Goal: Task Accomplishment & Management: Use online tool/utility

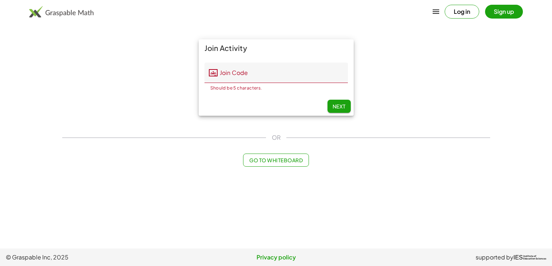
click at [455, 14] on button "Log in" at bounding box center [462, 12] width 35 height 14
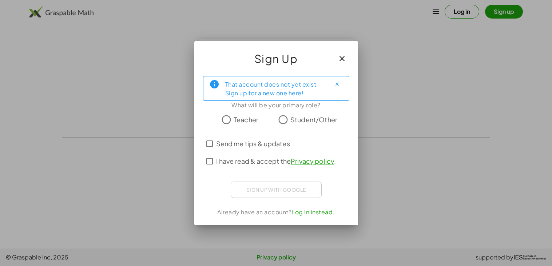
click at [339, 57] on icon "button" at bounding box center [342, 58] width 9 height 9
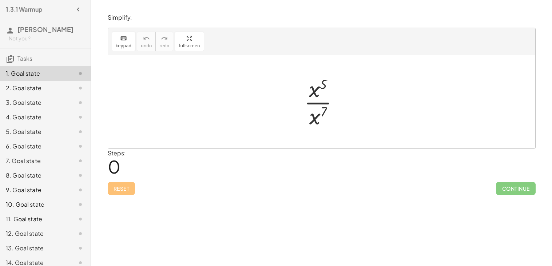
click at [316, 91] on div at bounding box center [325, 102] width 48 height 56
click at [317, 105] on div at bounding box center [325, 102] width 48 height 56
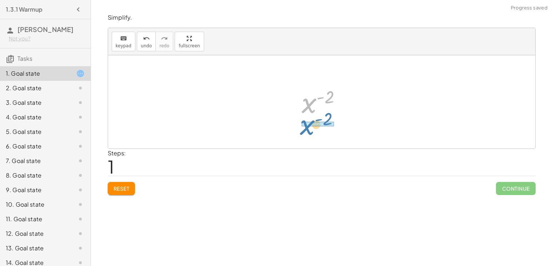
drag, startPoint x: 312, startPoint y: 105, endPoint x: 309, endPoint y: 127, distance: 22.4
click at [309, 127] on div "· x 5 · x 7 x ( + 5 − 7 ) x ( - 2 ) x ( ) - 2" at bounding box center [321, 101] width 427 height 93
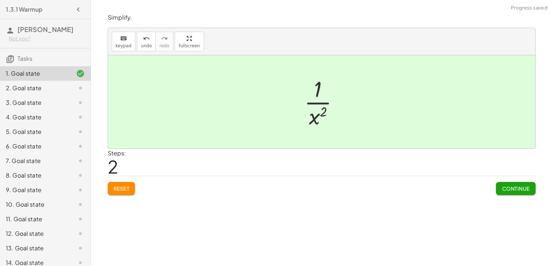
click at [516, 189] on span "Continue" at bounding box center [516, 188] width 28 height 7
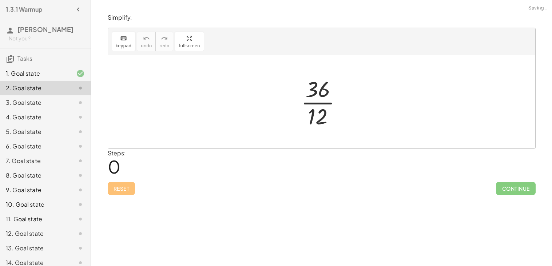
click at [310, 102] on div at bounding box center [324, 102] width 54 height 56
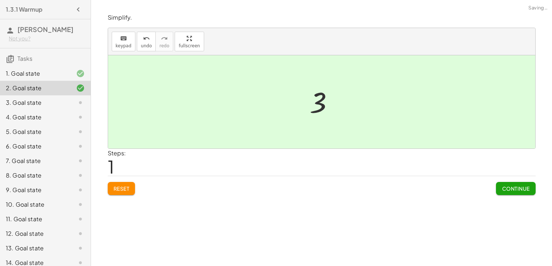
click at [518, 190] on span "Continue" at bounding box center [516, 188] width 28 height 7
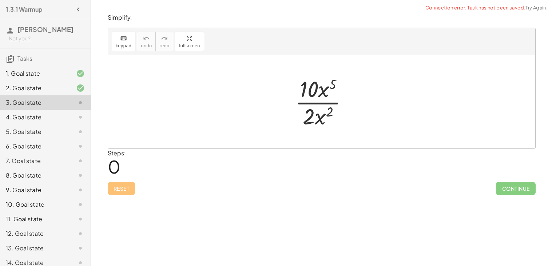
click at [311, 106] on div at bounding box center [325, 102] width 66 height 56
click at [312, 103] on div at bounding box center [325, 102] width 66 height 56
drag, startPoint x: 314, startPoint y: 87, endPoint x: 309, endPoint y: 119, distance: 32.3
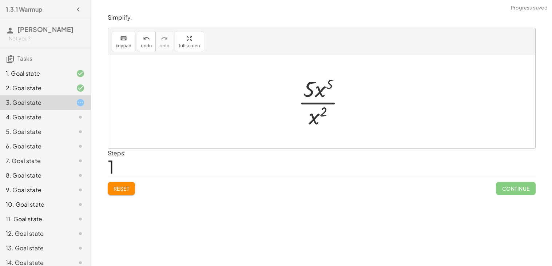
click at [314, 102] on div at bounding box center [324, 102] width 59 height 56
click at [314, 84] on div at bounding box center [324, 102] width 59 height 56
drag, startPoint x: 314, startPoint y: 84, endPoint x: 317, endPoint y: 112, distance: 27.5
click at [317, 112] on div at bounding box center [324, 102] width 59 height 56
drag, startPoint x: 324, startPoint y: 85, endPoint x: 319, endPoint y: 105, distance: 21.0
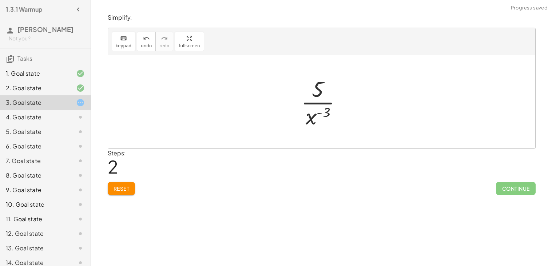
click at [320, 102] on div at bounding box center [324, 102] width 54 height 56
drag, startPoint x: 315, startPoint y: 119, endPoint x: 315, endPoint y: 115, distance: 4.0
click at [315, 115] on div at bounding box center [324, 102] width 54 height 56
drag, startPoint x: 316, startPoint y: 94, endPoint x: 313, endPoint y: 118, distance: 24.6
click at [313, 118] on div at bounding box center [324, 102] width 54 height 56
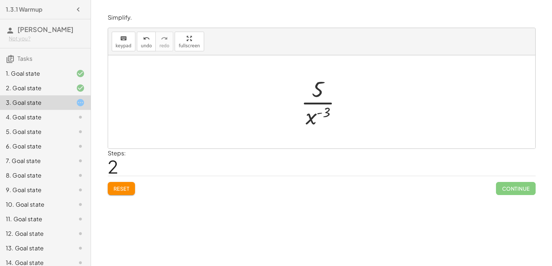
click at [321, 102] on div at bounding box center [324, 102] width 54 height 56
drag, startPoint x: 320, startPoint y: 92, endPoint x: 320, endPoint y: 87, distance: 5.1
click at [320, 87] on div at bounding box center [324, 102] width 54 height 56
drag, startPoint x: 308, startPoint y: 119, endPoint x: 312, endPoint y: 84, distance: 35.5
click at [312, 84] on div at bounding box center [324, 102] width 54 height 56
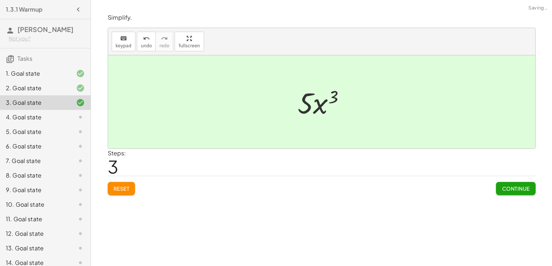
click at [317, 103] on div at bounding box center [324, 101] width 60 height 37
click at [528, 188] on span "Continue" at bounding box center [516, 188] width 28 height 7
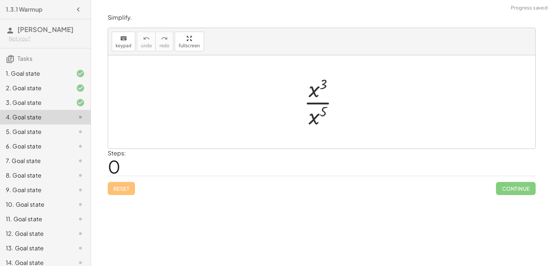
click at [314, 104] on div at bounding box center [324, 102] width 48 height 56
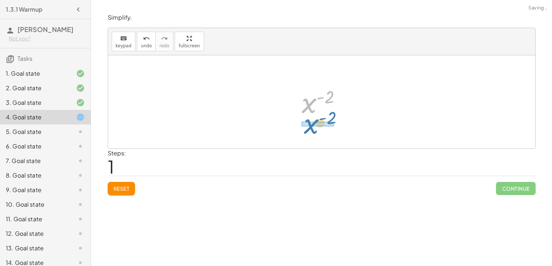
drag, startPoint x: 309, startPoint y: 104, endPoint x: 312, endPoint y: 128, distance: 23.9
click at [312, 128] on div "· x 3 · x 5 x ( + 3 − 5 ) x ( - 2 ) x ( ) - 2" at bounding box center [321, 101] width 427 height 93
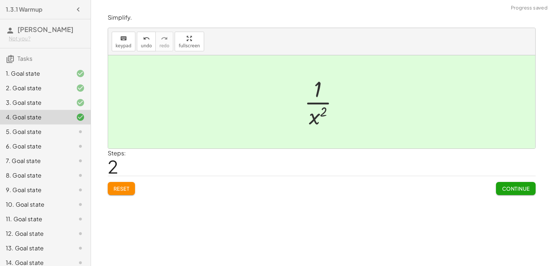
click at [518, 191] on span "Continue" at bounding box center [516, 188] width 28 height 7
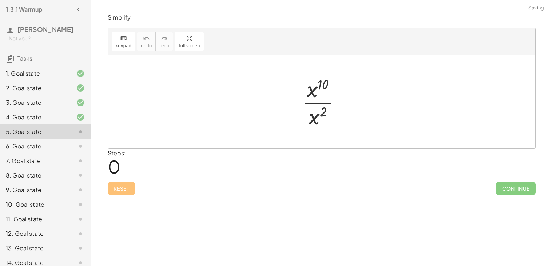
click at [313, 99] on div at bounding box center [324, 102] width 52 height 56
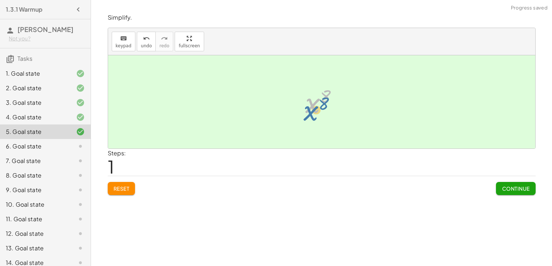
click at [312, 101] on div at bounding box center [324, 102] width 45 height 36
click at [513, 185] on button "Continue" at bounding box center [515, 188] width 39 height 13
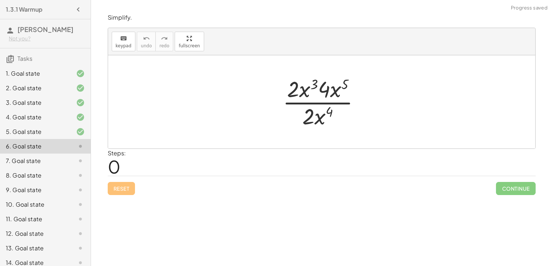
click at [317, 101] on div at bounding box center [324, 102] width 91 height 56
drag, startPoint x: 294, startPoint y: 88, endPoint x: 310, endPoint y: 116, distance: 32.0
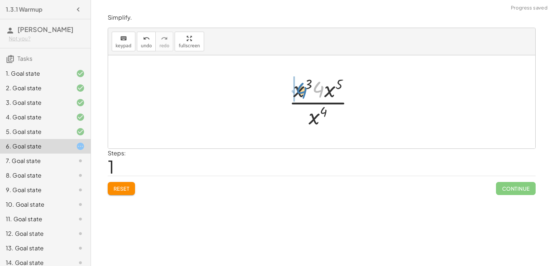
drag, startPoint x: 318, startPoint y: 87, endPoint x: 302, endPoint y: 88, distance: 16.8
click at [302, 88] on div at bounding box center [324, 102] width 79 height 56
click at [298, 91] on div at bounding box center [324, 102] width 79 height 56
drag, startPoint x: 327, startPoint y: 90, endPoint x: 308, endPoint y: 92, distance: 19.8
click at [316, 90] on div at bounding box center [324, 102] width 79 height 56
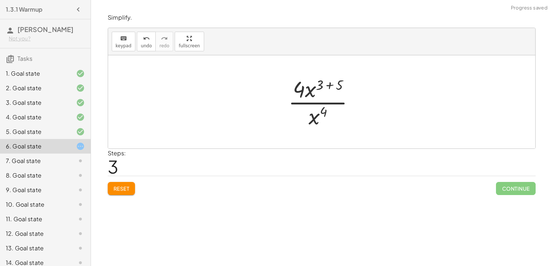
click at [306, 88] on div at bounding box center [324, 102] width 79 height 56
click at [332, 86] on div at bounding box center [324, 102] width 79 height 56
drag, startPoint x: 323, startPoint y: 89, endPoint x: 320, endPoint y: 122, distance: 32.6
click at [307, 118] on div at bounding box center [324, 102] width 54 height 56
click at [318, 116] on div at bounding box center [324, 102] width 54 height 56
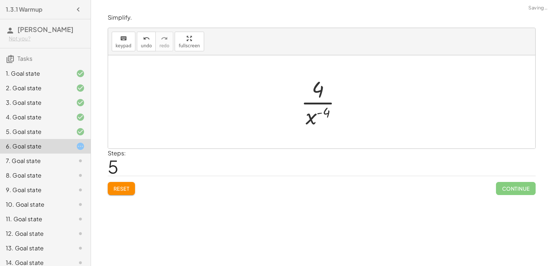
click at [319, 114] on div at bounding box center [324, 102] width 54 height 56
drag, startPoint x: 320, startPoint y: 92, endPoint x: 319, endPoint y: 99, distance: 7.3
click at [319, 99] on div at bounding box center [324, 102] width 54 height 56
click at [319, 104] on div at bounding box center [324, 102] width 54 height 56
drag, startPoint x: 314, startPoint y: 122, endPoint x: 321, endPoint y: 92, distance: 31.3
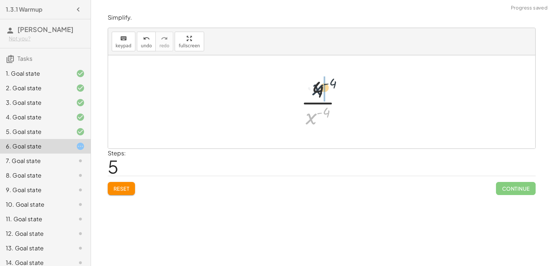
click at [321, 92] on div at bounding box center [324, 102] width 54 height 56
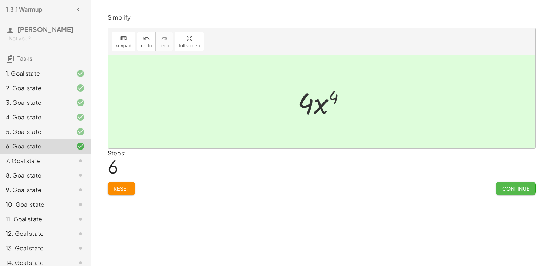
click at [531, 192] on button "Continue" at bounding box center [515, 188] width 39 height 13
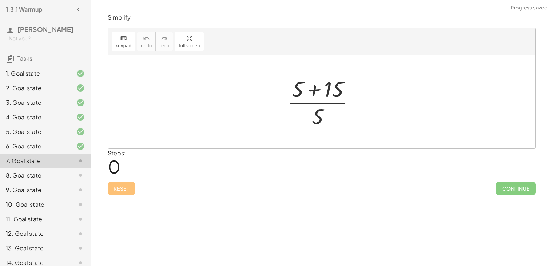
click at [315, 87] on div at bounding box center [324, 102] width 81 height 56
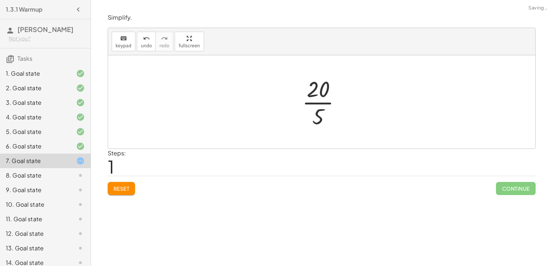
click at [319, 103] on div at bounding box center [324, 102] width 52 height 56
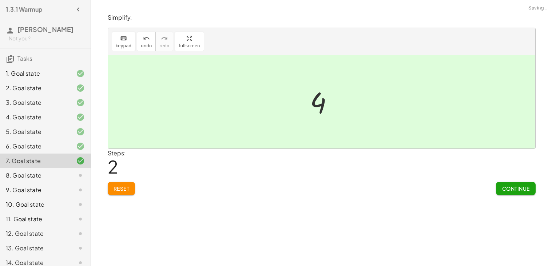
click at [507, 188] on span "Continue" at bounding box center [516, 188] width 28 height 7
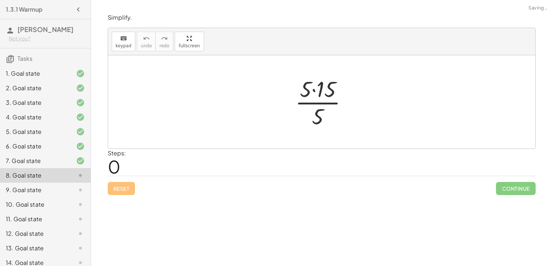
click at [316, 90] on div at bounding box center [325, 102] width 66 height 56
click at [320, 104] on div at bounding box center [324, 102] width 51 height 56
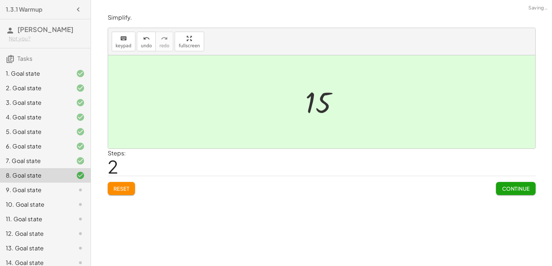
click at [527, 186] on span "Continue" at bounding box center [516, 188] width 28 height 7
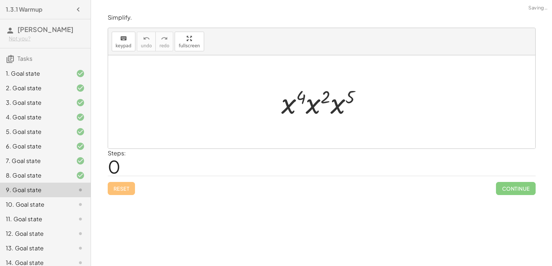
click at [300, 99] on div at bounding box center [325, 101] width 94 height 37
click at [323, 101] on div at bounding box center [325, 101] width 94 height 37
click at [314, 101] on div at bounding box center [324, 101] width 95 height 37
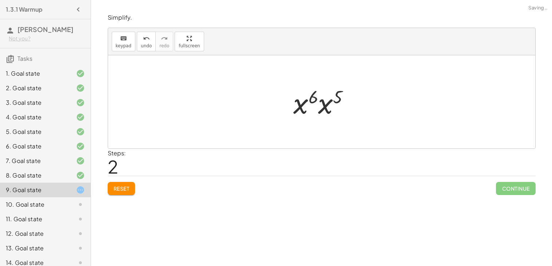
click at [321, 100] on div at bounding box center [324, 101] width 69 height 37
click at [335, 96] on div at bounding box center [324, 102] width 70 height 36
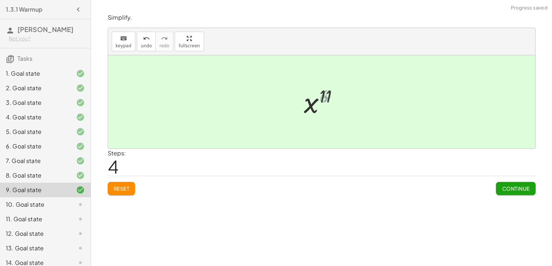
click at [314, 105] on div at bounding box center [324, 102] width 47 height 36
click at [514, 193] on button "Continue" at bounding box center [515, 188] width 39 height 13
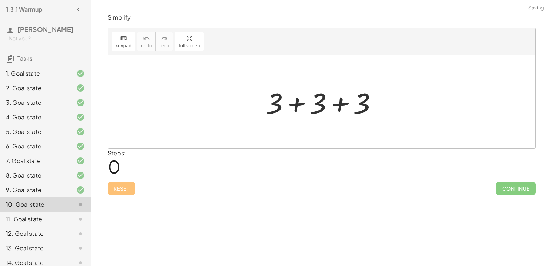
click at [294, 104] on div at bounding box center [324, 101] width 124 height 37
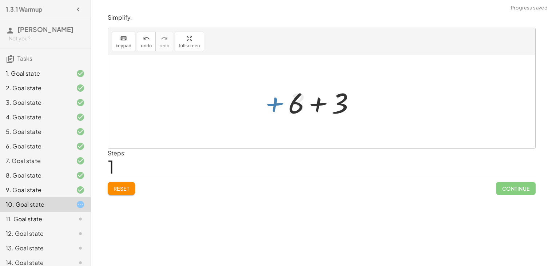
click at [323, 102] on div at bounding box center [325, 101] width 80 height 37
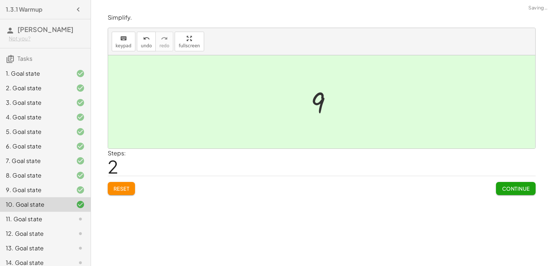
click at [499, 185] on button "Continue" at bounding box center [515, 188] width 39 height 13
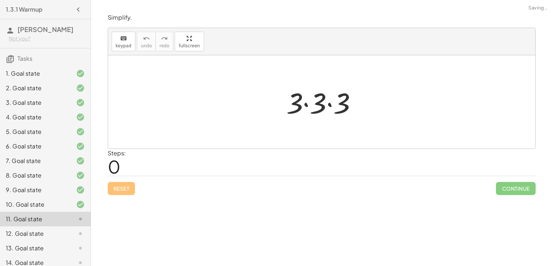
click at [310, 105] on div at bounding box center [325, 101] width 84 height 37
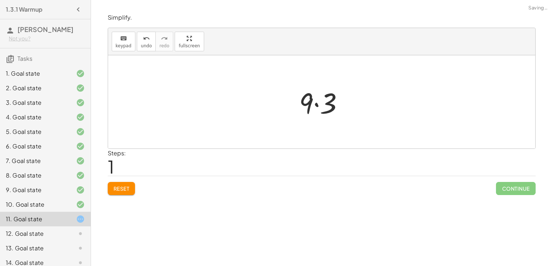
click at [317, 104] on div at bounding box center [325, 101] width 58 height 37
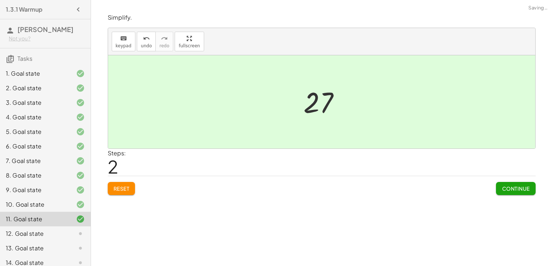
click at [523, 189] on span "Continue" at bounding box center [516, 188] width 28 height 7
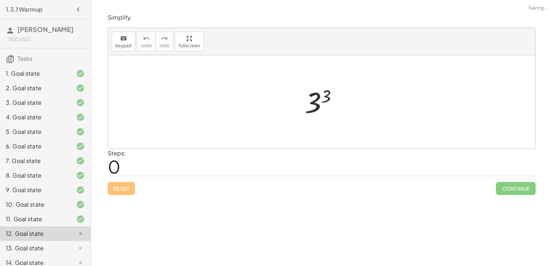
click at [324, 99] on div at bounding box center [324, 102] width 47 height 36
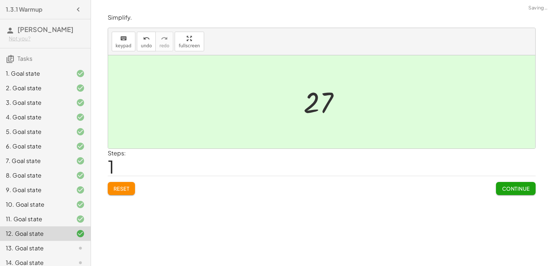
click at [503, 193] on button "Continue" at bounding box center [515, 188] width 39 height 13
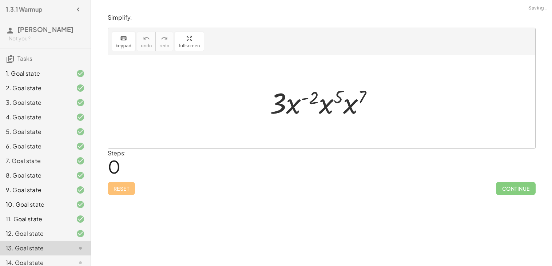
click at [299, 104] on div at bounding box center [324, 101] width 116 height 37
click at [303, 99] on div at bounding box center [324, 101] width 116 height 37
click at [342, 98] on div at bounding box center [324, 101] width 116 height 37
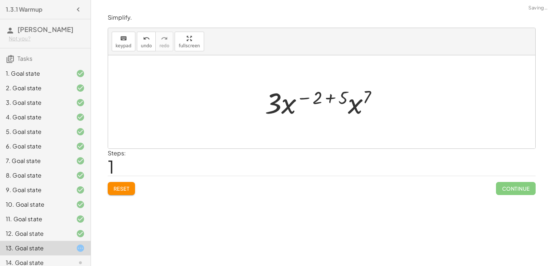
click at [337, 99] on div at bounding box center [324, 101] width 126 height 37
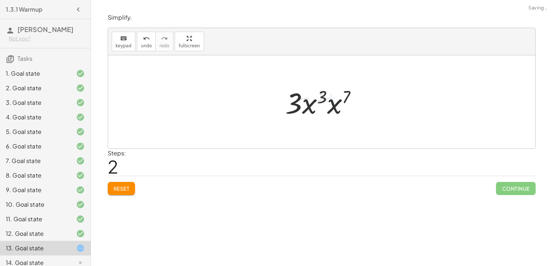
click at [342, 96] on div at bounding box center [324, 101] width 84 height 37
click at [321, 96] on div at bounding box center [324, 101] width 86 height 37
click at [330, 98] on div at bounding box center [324, 101] width 86 height 37
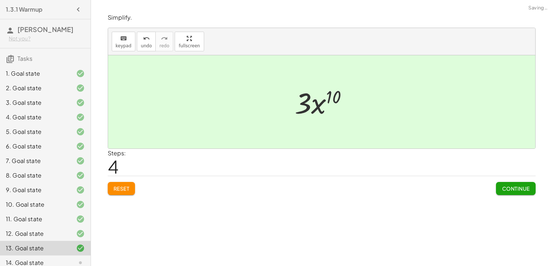
click at [526, 192] on button "Continue" at bounding box center [515, 188] width 39 height 13
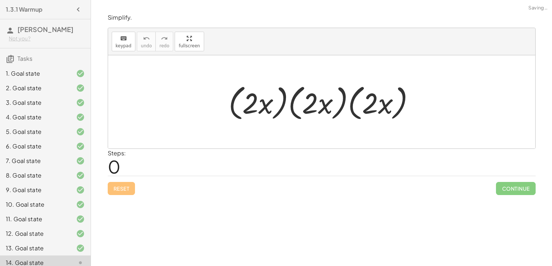
click at [266, 93] on div at bounding box center [324, 102] width 199 height 42
click at [281, 97] on div at bounding box center [324, 102] width 199 height 42
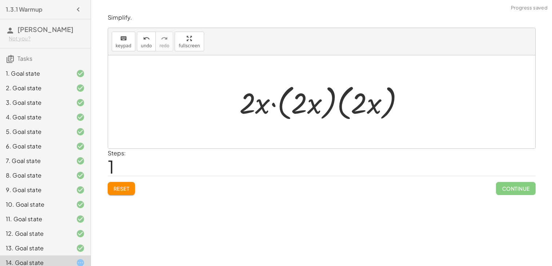
click at [283, 98] on div at bounding box center [324, 102] width 177 height 42
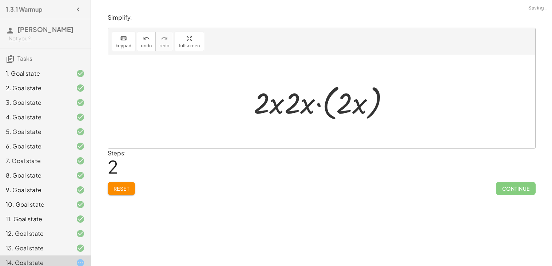
click at [324, 102] on div at bounding box center [324, 102] width 148 height 42
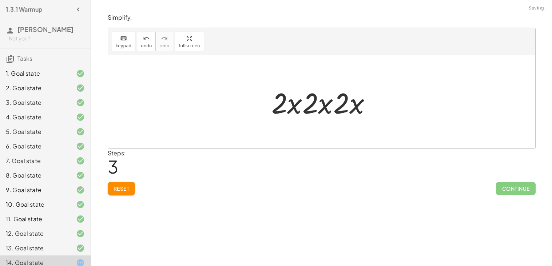
click at [323, 108] on div at bounding box center [324, 101] width 113 height 37
click at [304, 108] on div at bounding box center [324, 101] width 113 height 37
click at [283, 102] on div at bounding box center [324, 101] width 113 height 37
drag, startPoint x: 297, startPoint y: 105, endPoint x: 321, endPoint y: 108, distance: 24.3
click at [275, 101] on div at bounding box center [324, 101] width 114 height 37
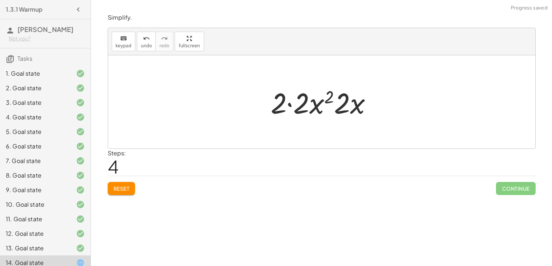
click at [287, 107] on div at bounding box center [324, 101] width 114 height 37
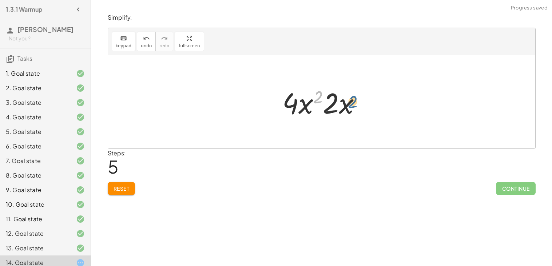
drag, startPoint x: 314, startPoint y: 102, endPoint x: 345, endPoint y: 111, distance: 32.0
click at [345, 111] on div at bounding box center [325, 101] width 92 height 37
drag, startPoint x: 305, startPoint y: 108, endPoint x: 336, endPoint y: 107, distance: 31.7
click at [342, 94] on div at bounding box center [324, 101] width 84 height 37
click at [334, 103] on div at bounding box center [324, 101] width 84 height 37
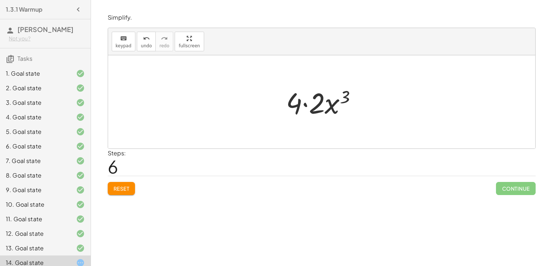
click at [320, 103] on div at bounding box center [324, 101] width 84 height 37
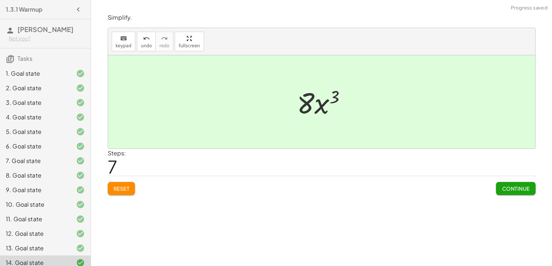
click at [516, 184] on button "Continue" at bounding box center [515, 188] width 39 height 13
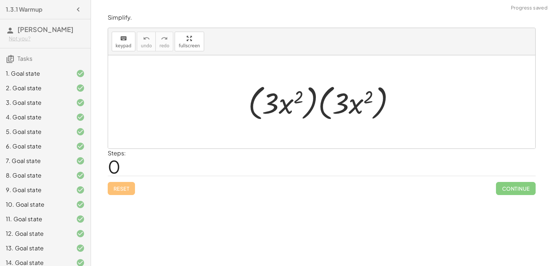
click at [312, 105] on div at bounding box center [325, 102] width 160 height 42
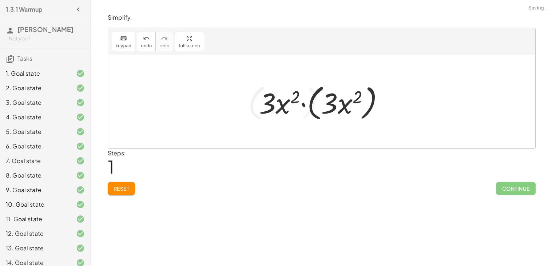
click at [313, 103] on div at bounding box center [325, 102] width 138 height 42
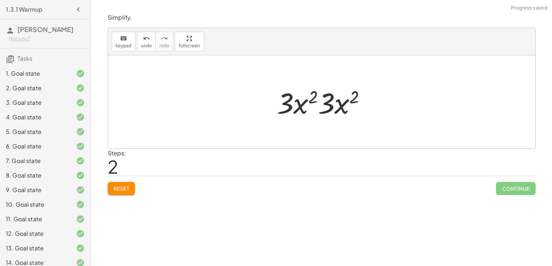
click at [338, 107] on div at bounding box center [324, 101] width 102 height 37
click at [302, 106] on div at bounding box center [324, 101] width 102 height 37
drag, startPoint x: 302, startPoint y: 106, endPoint x: 339, endPoint y: 102, distance: 37.7
click at [346, 97] on div at bounding box center [324, 101] width 111 height 37
click at [304, 107] on div at bounding box center [324, 101] width 85 height 37
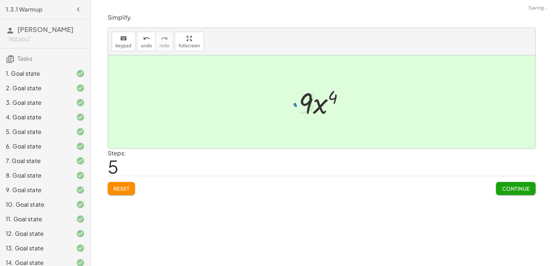
click at [525, 190] on span "Continue" at bounding box center [516, 188] width 28 height 7
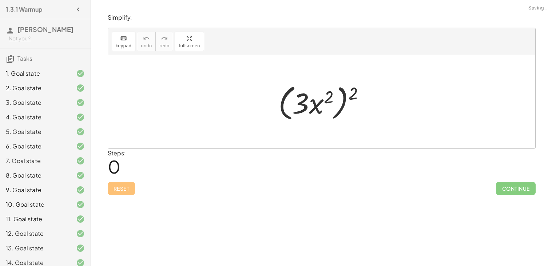
click at [315, 110] on div at bounding box center [325, 102] width 100 height 42
click at [326, 97] on div at bounding box center [325, 102] width 100 height 42
click at [347, 103] on div at bounding box center [325, 102] width 100 height 42
click at [344, 103] on div at bounding box center [325, 102] width 100 height 42
click at [342, 103] on div at bounding box center [325, 102] width 100 height 42
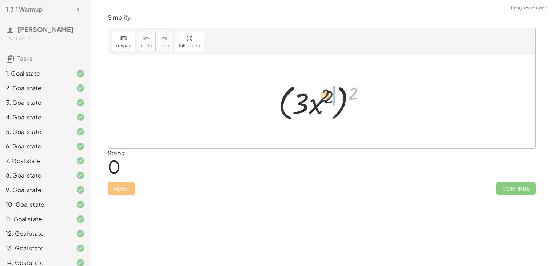
drag, startPoint x: 351, startPoint y: 94, endPoint x: 311, endPoint y: 101, distance: 40.3
click at [311, 101] on div at bounding box center [325, 102] width 100 height 42
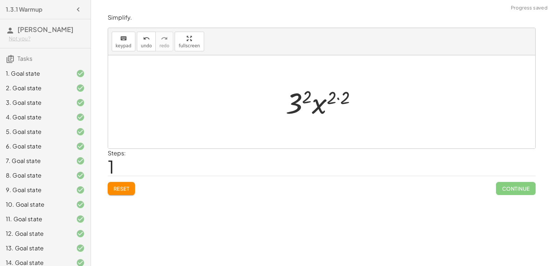
click at [324, 103] on div at bounding box center [324, 101] width 84 height 37
click at [339, 100] on div at bounding box center [324, 101] width 84 height 37
click at [314, 102] on div at bounding box center [324, 101] width 71 height 37
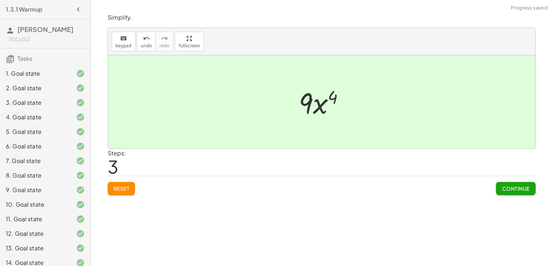
click at [515, 190] on span "Continue" at bounding box center [516, 188] width 28 height 7
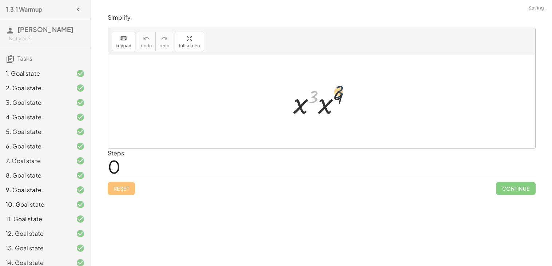
drag, startPoint x: 317, startPoint y: 98, endPoint x: 344, endPoint y: 93, distance: 27.8
click at [344, 93] on div at bounding box center [325, 101] width 70 height 37
drag, startPoint x: 342, startPoint y: 94, endPoint x: 314, endPoint y: 97, distance: 28.6
click at [314, 97] on div at bounding box center [325, 101] width 70 height 37
click at [328, 108] on div at bounding box center [325, 101] width 70 height 37
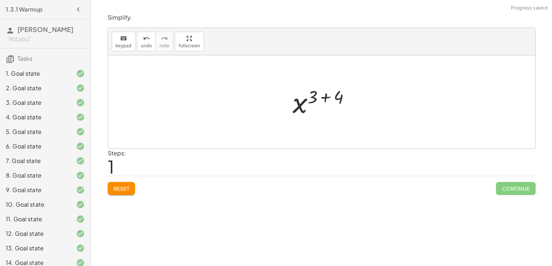
click at [325, 99] on div at bounding box center [324, 102] width 71 height 36
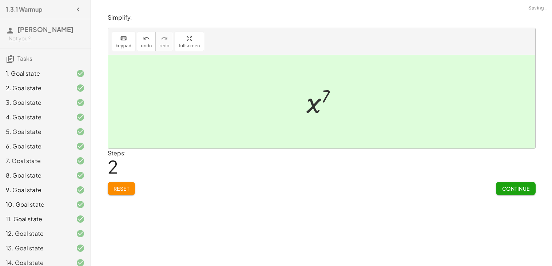
click at [512, 188] on span "Continue" at bounding box center [516, 188] width 28 height 7
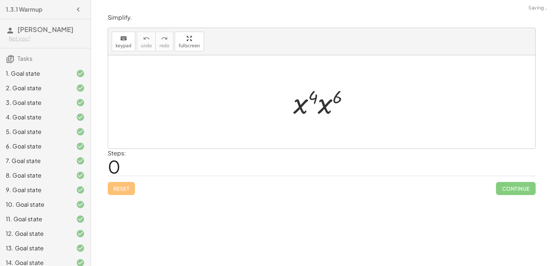
click at [325, 107] on div at bounding box center [324, 101] width 69 height 37
click at [324, 96] on div at bounding box center [324, 102] width 71 height 36
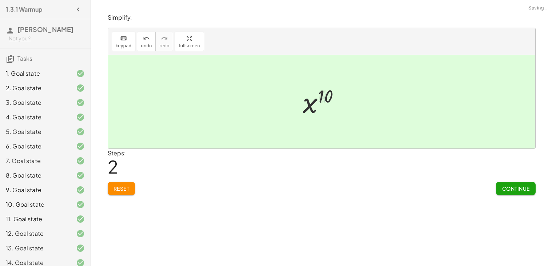
click at [513, 186] on span "Continue" at bounding box center [516, 188] width 28 height 7
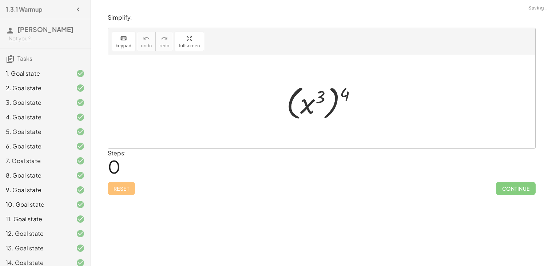
click at [338, 104] on div at bounding box center [324, 102] width 83 height 40
click at [332, 101] on div at bounding box center [324, 102] width 83 height 40
click at [334, 101] on div at bounding box center [324, 102] width 83 height 40
drag, startPoint x: 346, startPoint y: 97, endPoint x: 318, endPoint y: 97, distance: 28.8
click at [318, 97] on div at bounding box center [324, 102] width 83 height 40
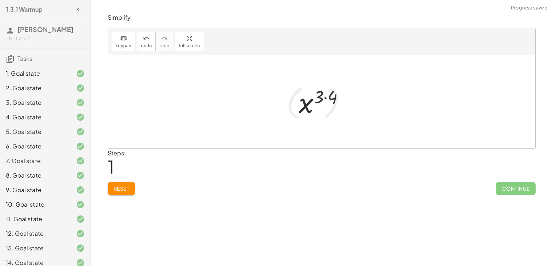
click at [315, 96] on div at bounding box center [324, 102] width 59 height 36
click at [321, 98] on div at bounding box center [324, 102] width 59 height 36
click at [324, 98] on div at bounding box center [324, 102] width 59 height 36
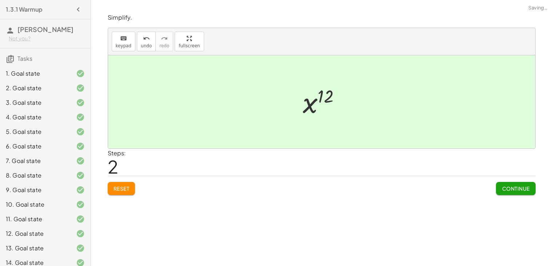
click at [520, 192] on button "Continue" at bounding box center [515, 188] width 39 height 13
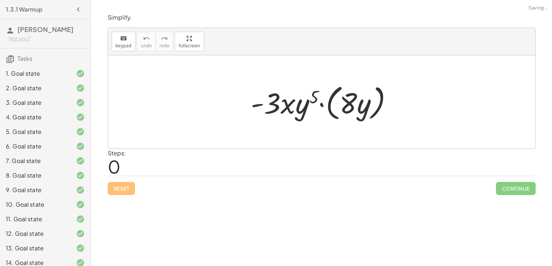
click at [323, 106] on div at bounding box center [324, 102] width 155 height 42
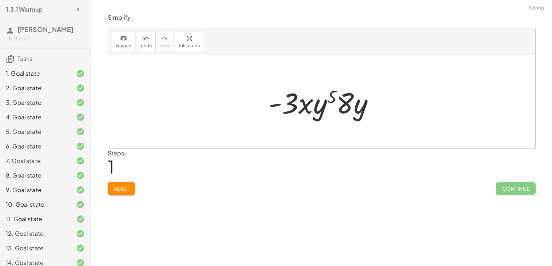
click at [330, 104] on div at bounding box center [324, 101] width 119 height 37
click at [332, 102] on div at bounding box center [324, 101] width 119 height 37
drag, startPoint x: 282, startPoint y: 103, endPoint x: 291, endPoint y: 107, distance: 10.4
click at [291, 107] on div at bounding box center [324, 101] width 119 height 37
drag, startPoint x: 303, startPoint y: 102, endPoint x: 340, endPoint y: 98, distance: 36.9
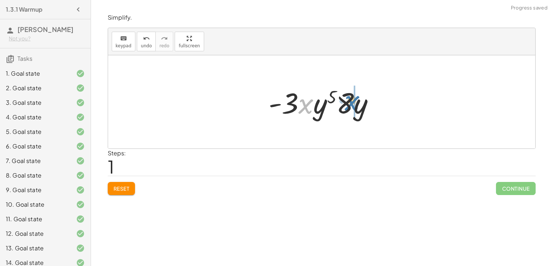
click at [340, 98] on div at bounding box center [324, 101] width 119 height 37
click at [329, 103] on div at bounding box center [324, 101] width 119 height 37
click at [320, 98] on div at bounding box center [324, 101] width 119 height 37
drag, startPoint x: 326, startPoint y: 108, endPoint x: 348, endPoint y: 103, distance: 22.8
click at [348, 103] on div at bounding box center [324, 101] width 119 height 37
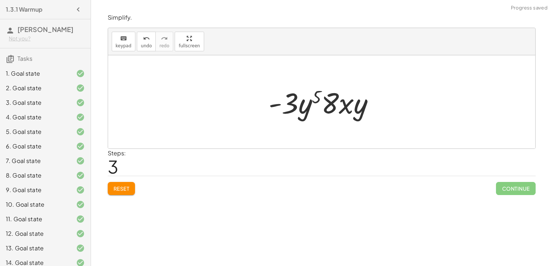
click at [323, 95] on div at bounding box center [324, 101] width 119 height 37
click at [319, 95] on div at bounding box center [324, 101] width 119 height 37
drag, startPoint x: 318, startPoint y: 95, endPoint x: 291, endPoint y: 96, distance: 27.0
click at [291, 96] on div at bounding box center [324, 101] width 119 height 37
click at [286, 97] on div at bounding box center [324, 101] width 119 height 37
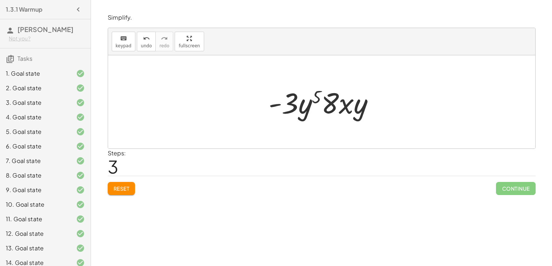
click at [300, 107] on div at bounding box center [324, 101] width 119 height 37
drag, startPoint x: 309, startPoint y: 107, endPoint x: 356, endPoint y: 108, distance: 46.6
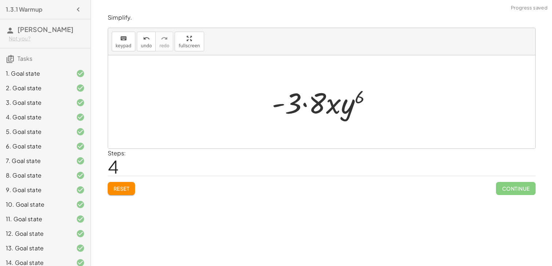
click at [341, 108] on div at bounding box center [324, 101] width 113 height 37
click at [335, 104] on div at bounding box center [324, 101] width 113 height 37
click at [308, 106] on div at bounding box center [324, 101] width 113 height 37
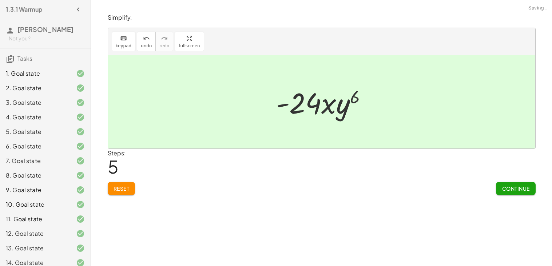
click at [314, 102] on div at bounding box center [325, 101] width 104 height 37
click at [511, 187] on span "Continue" at bounding box center [516, 188] width 28 height 7
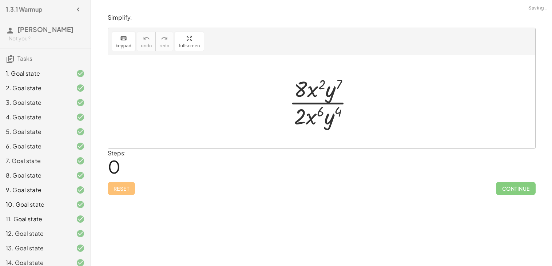
click at [323, 84] on div at bounding box center [325, 102] width 78 height 56
drag, startPoint x: 330, startPoint y: 90, endPoint x: 330, endPoint y: 116, distance: 26.2
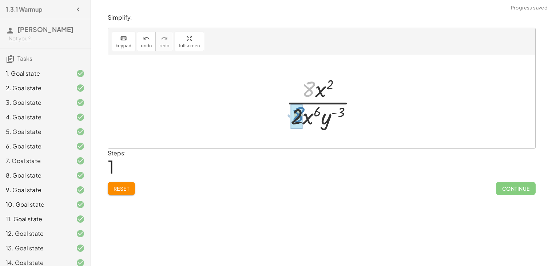
drag, startPoint x: 314, startPoint y: 90, endPoint x: 302, endPoint y: 115, distance: 27.7
click at [318, 102] on div at bounding box center [325, 102] width 72 height 56
click at [317, 91] on div at bounding box center [325, 102] width 72 height 56
drag, startPoint x: 317, startPoint y: 92, endPoint x: 304, endPoint y: 117, distance: 28.8
click at [315, 107] on div at bounding box center [325, 102] width 72 height 56
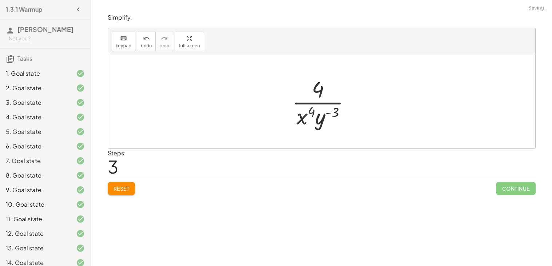
click at [315, 113] on div at bounding box center [325, 102] width 72 height 56
click at [322, 115] on div at bounding box center [325, 102] width 72 height 56
drag, startPoint x: 332, startPoint y: 114, endPoint x: 310, endPoint y: 120, distance: 23.0
click at [310, 120] on div at bounding box center [325, 102] width 72 height 56
drag, startPoint x: 320, startPoint y: 124, endPoint x: 302, endPoint y: 121, distance: 18.7
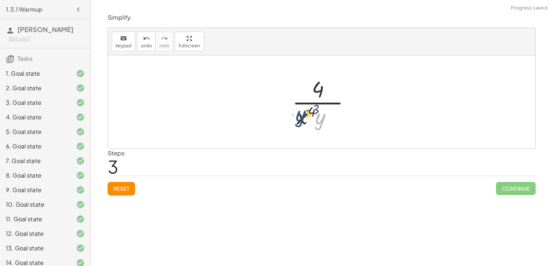
click at [302, 121] on div at bounding box center [325, 102] width 72 height 56
drag, startPoint x: 302, startPoint y: 119, endPoint x: 325, endPoint y: 119, distance: 22.9
click at [325, 119] on div at bounding box center [325, 102] width 72 height 56
click at [320, 118] on div at bounding box center [325, 102] width 72 height 56
click at [315, 92] on div at bounding box center [325, 102] width 72 height 56
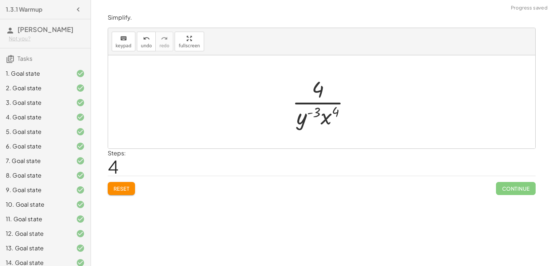
click at [315, 100] on div at bounding box center [325, 102] width 72 height 56
click at [317, 103] on div at bounding box center [325, 102] width 72 height 56
drag, startPoint x: 319, startPoint y: 94, endPoint x: 328, endPoint y: 100, distance: 10.7
click at [328, 100] on div at bounding box center [325, 102] width 72 height 56
drag, startPoint x: 311, startPoint y: 116, endPoint x: 355, endPoint y: 114, distance: 44.1
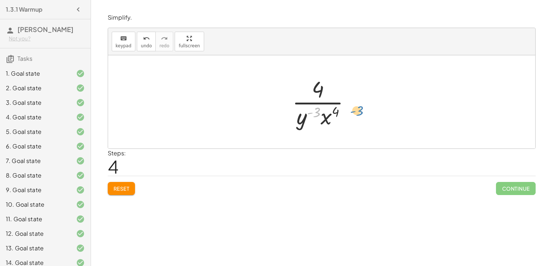
click at [355, 114] on div at bounding box center [325, 102] width 72 height 56
drag, startPoint x: 304, startPoint y: 120, endPoint x: 337, endPoint y: 121, distance: 32.8
click at [337, 121] on div at bounding box center [325, 102] width 72 height 56
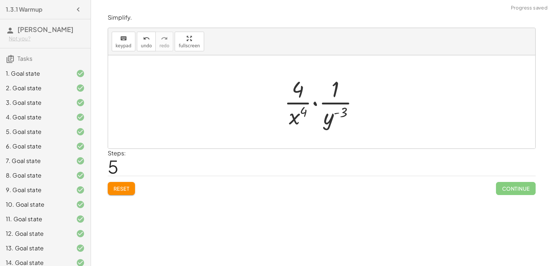
click at [317, 105] on div at bounding box center [325, 102] width 88 height 56
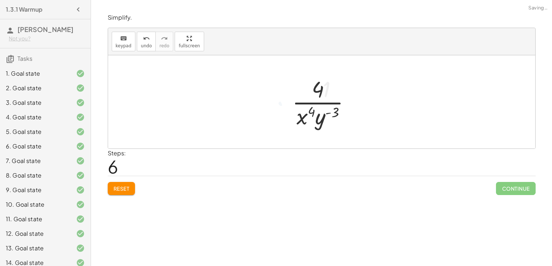
click at [317, 104] on div at bounding box center [325, 102] width 72 height 56
click at [314, 116] on div at bounding box center [325, 102] width 72 height 56
click at [313, 113] on div at bounding box center [325, 102] width 72 height 56
click at [328, 114] on div at bounding box center [325, 102] width 72 height 56
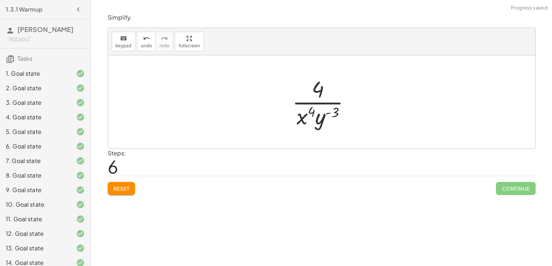
click at [328, 114] on div at bounding box center [325, 102] width 72 height 56
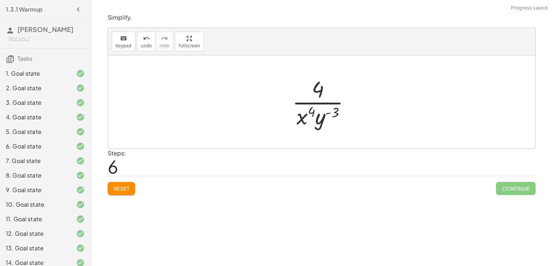
click at [328, 114] on div at bounding box center [325, 102] width 72 height 56
drag, startPoint x: 321, startPoint y: 88, endPoint x: 314, endPoint y: 100, distance: 14.3
click at [314, 100] on div at bounding box center [325, 102] width 72 height 56
click at [306, 115] on div at bounding box center [325, 102] width 72 height 56
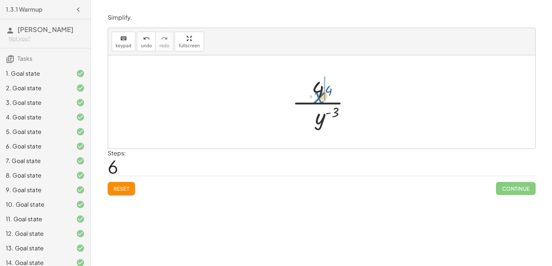
drag, startPoint x: 306, startPoint y: 115, endPoint x: 330, endPoint y: 89, distance: 35.8
click at [330, 89] on div at bounding box center [325, 102] width 72 height 56
click at [324, 84] on div at bounding box center [325, 102] width 66 height 56
click at [325, 89] on div at bounding box center [325, 102] width 66 height 56
click at [320, 90] on div at bounding box center [325, 102] width 66 height 56
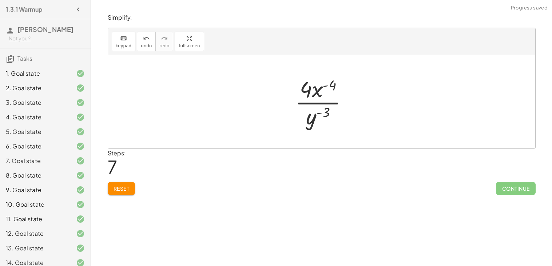
click at [320, 90] on div at bounding box center [325, 102] width 66 height 56
drag, startPoint x: 312, startPoint y: 118, endPoint x: 318, endPoint y: 93, distance: 25.1
click at [318, 93] on div at bounding box center [325, 102] width 66 height 56
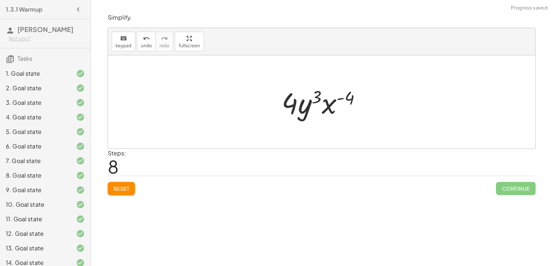
click at [316, 94] on div at bounding box center [324, 101] width 92 height 37
click at [353, 102] on div at bounding box center [324, 101] width 92 height 37
drag, startPoint x: 353, startPoint y: 102, endPoint x: 346, endPoint y: 102, distance: 7.7
click at [346, 102] on div at bounding box center [324, 101] width 92 height 37
drag, startPoint x: 335, startPoint y: 108, endPoint x: 309, endPoint y: 108, distance: 26.6
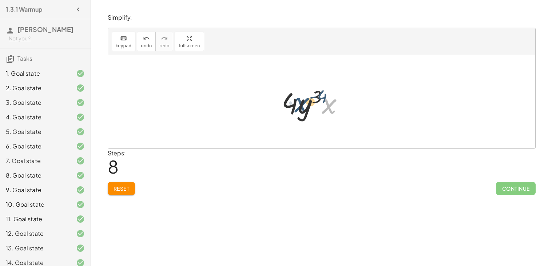
click at [309, 108] on div at bounding box center [324, 101] width 92 height 37
click at [323, 97] on div at bounding box center [324, 101] width 92 height 37
click at [319, 97] on div at bounding box center [324, 101] width 92 height 37
click at [338, 101] on div at bounding box center [324, 101] width 92 height 37
click at [341, 100] on div at bounding box center [324, 101] width 92 height 37
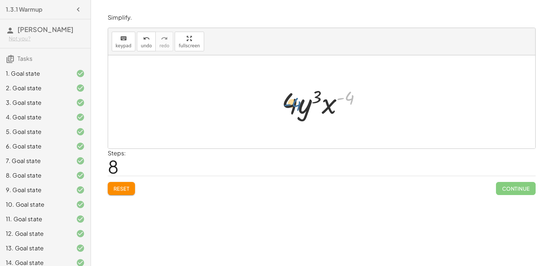
drag, startPoint x: 344, startPoint y: 100, endPoint x: 345, endPoint y: 109, distance: 9.2
click at [345, 109] on div at bounding box center [324, 101] width 92 height 37
drag, startPoint x: 309, startPoint y: 106, endPoint x: 337, endPoint y: 96, distance: 29.2
click at [337, 96] on div at bounding box center [324, 101] width 92 height 37
drag, startPoint x: 309, startPoint y: 103, endPoint x: 339, endPoint y: 104, distance: 30.2
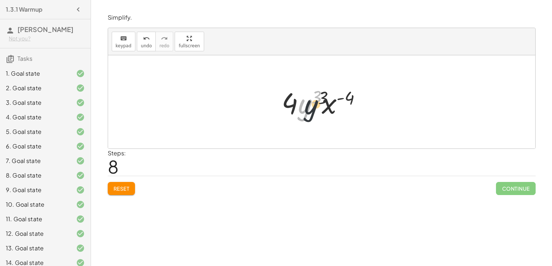
click at [339, 104] on div at bounding box center [324, 101] width 92 height 37
click at [310, 101] on div at bounding box center [324, 101] width 92 height 37
click at [311, 100] on div at bounding box center [324, 101] width 92 height 37
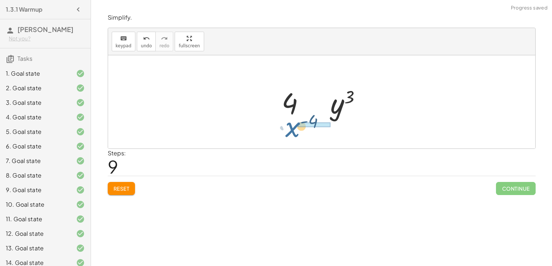
drag, startPoint x: 311, startPoint y: 100, endPoint x: 296, endPoint y: 122, distance: 27.0
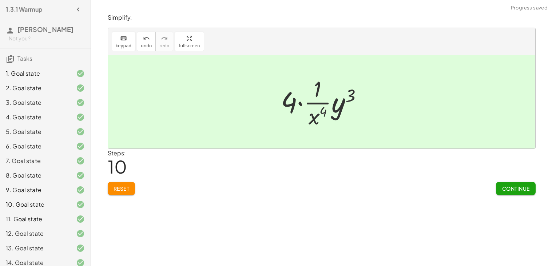
click at [315, 105] on div at bounding box center [324, 102] width 95 height 56
click at [507, 182] on button "Continue" at bounding box center [515, 188] width 39 height 13
